Goal: Use online tool/utility: Use online tool/utility

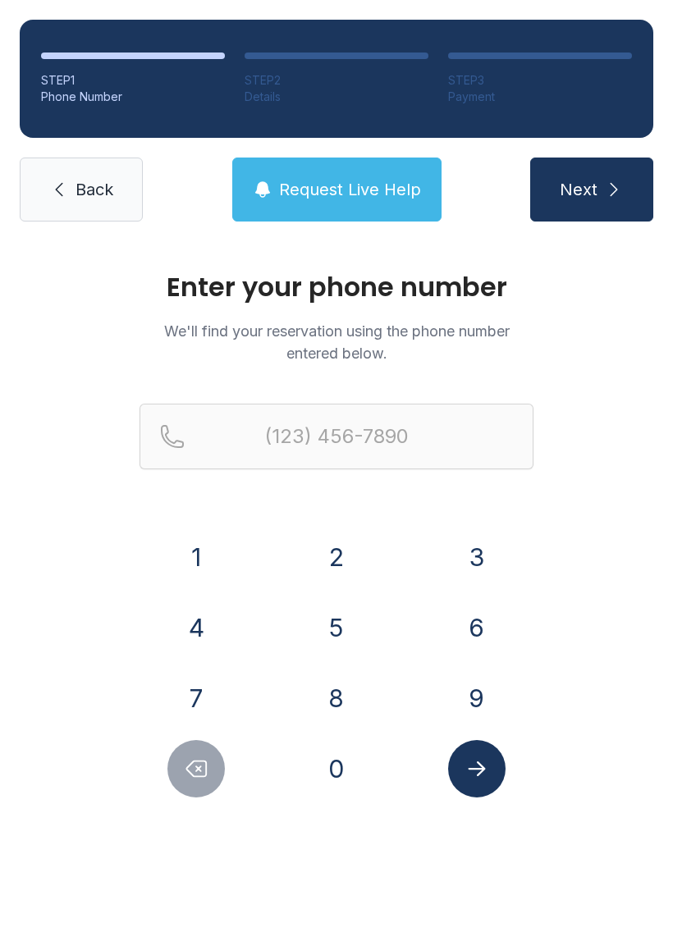
click at [210, 634] on button "4" at bounding box center [195, 627] width 57 height 57
click at [313, 728] on div "1 2 3 4 5 6 7 8 9 0" at bounding box center [337, 662] width 394 height 269
click at [359, 710] on button "8" at bounding box center [336, 698] width 57 height 57
click at [222, 606] on div "4" at bounding box center [197, 627] width 114 height 57
click at [221, 621] on button "4" at bounding box center [195, 627] width 57 height 57
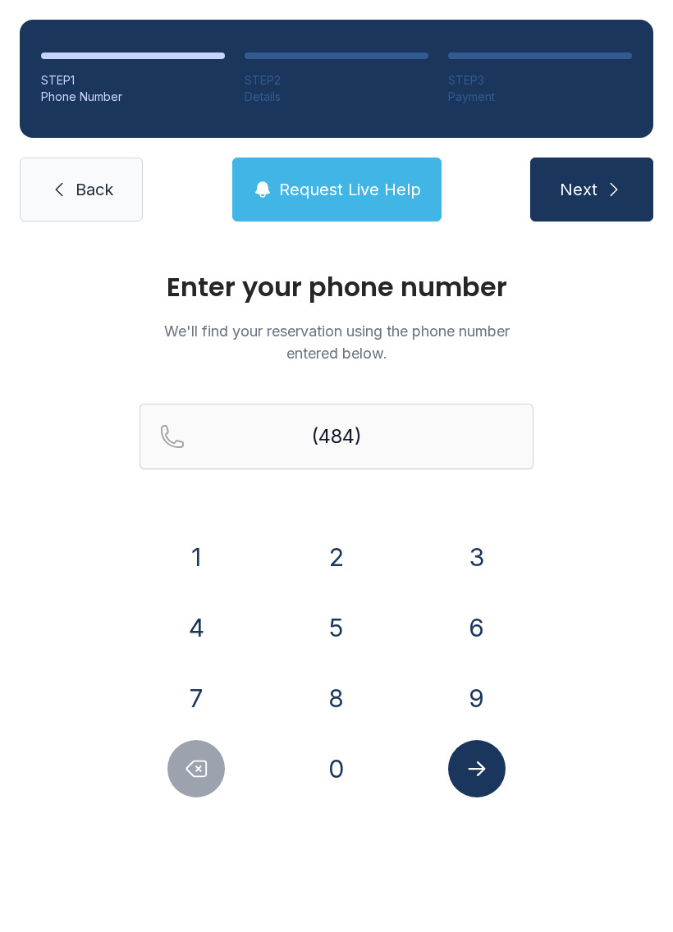
click at [489, 693] on button "9" at bounding box center [476, 698] width 57 height 57
click at [479, 557] on button "3" at bounding box center [476, 556] width 57 height 57
click at [357, 631] on button "5" at bounding box center [336, 627] width 57 height 57
click at [356, 631] on button "5" at bounding box center [336, 627] width 57 height 57
click at [490, 624] on button "6" at bounding box center [476, 627] width 57 height 57
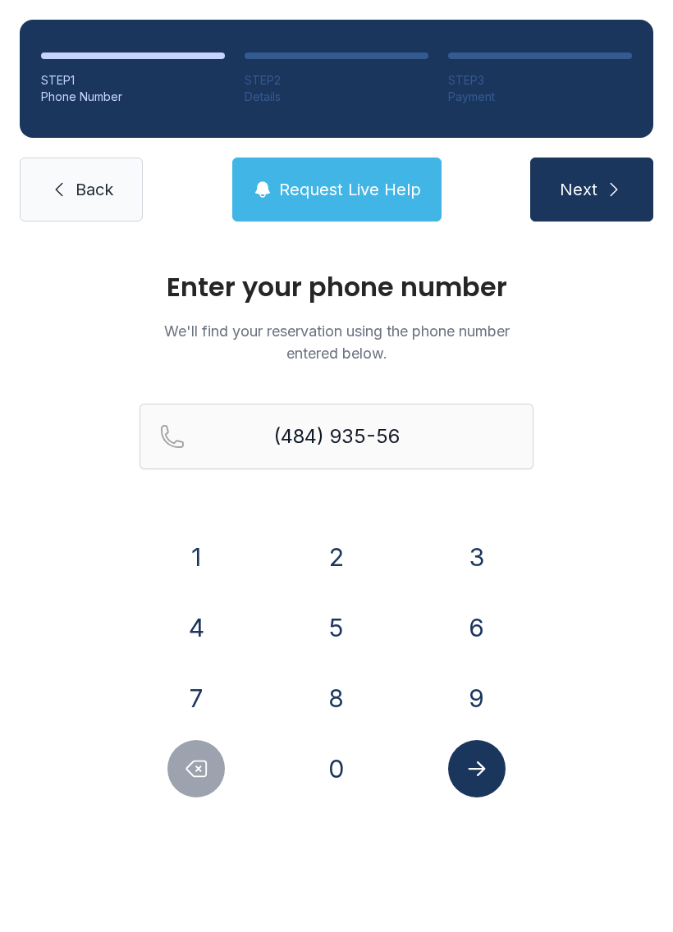
click at [200, 555] on button "1" at bounding box center [195, 556] width 57 height 57
click at [201, 619] on button "4" at bounding box center [195, 627] width 57 height 57
click at [490, 749] on button "Submit lookup form" at bounding box center [476, 768] width 57 height 57
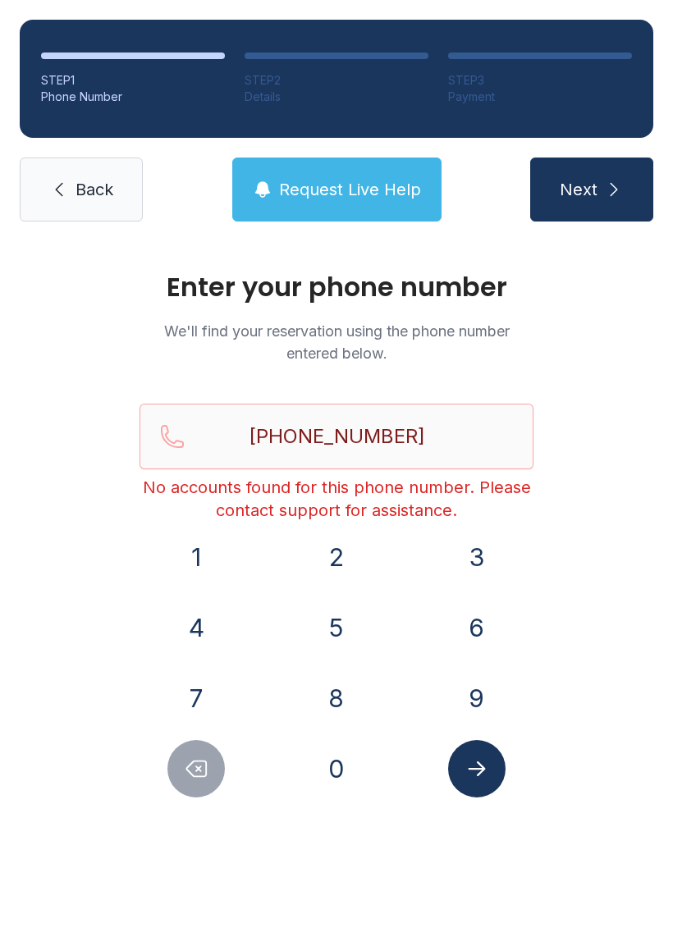
click at [191, 750] on button "Delete number" at bounding box center [195, 768] width 57 height 57
type input "(484) 935-561"
